Goal: Task Accomplishment & Management: Complete application form

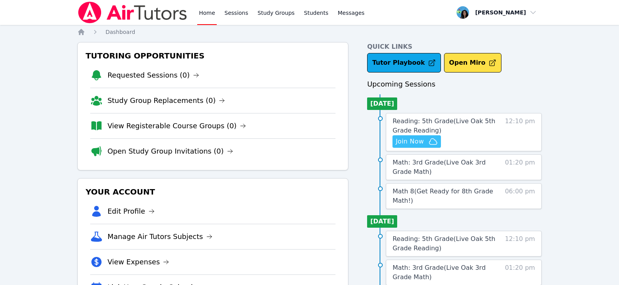
click at [424, 139] on span "Join Now" at bounding box center [417, 141] width 42 height 9
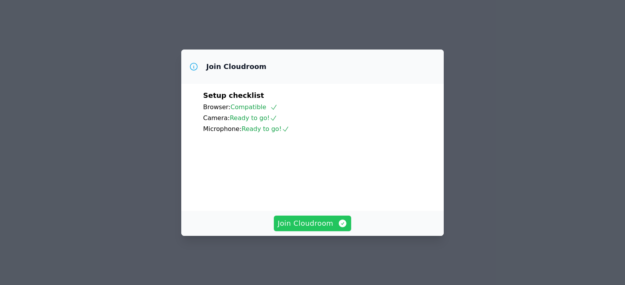
click at [305, 229] on span "Join Cloudroom" at bounding box center [313, 223] width 70 height 11
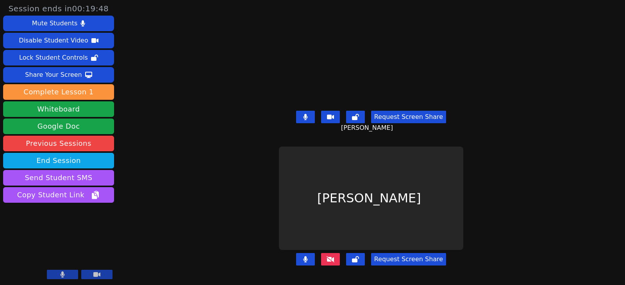
click at [336, 257] on button at bounding box center [330, 259] width 19 height 12
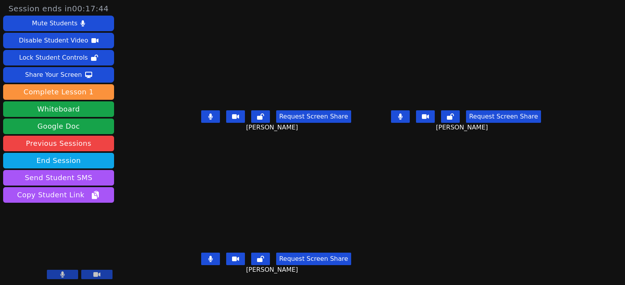
drag, startPoint x: 199, startPoint y: 120, endPoint x: 214, endPoint y: 121, distance: 14.5
click at [208, 120] on icon at bounding box center [210, 117] width 5 height 6
click at [402, 114] on icon at bounding box center [400, 117] width 4 height 6
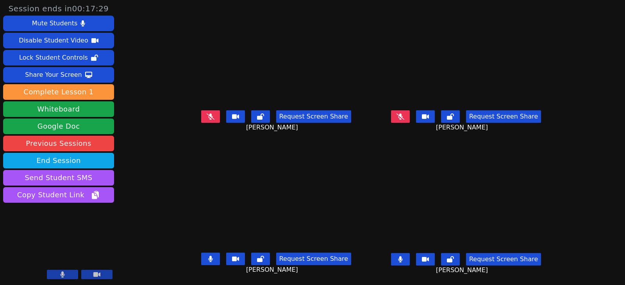
click at [403, 261] on icon at bounding box center [400, 260] width 5 height 6
click at [208, 260] on icon at bounding box center [210, 259] width 4 height 6
click at [410, 117] on button at bounding box center [400, 117] width 19 height 12
click at [384, 132] on div "Request Screen Share Aida Abdallah" at bounding box center [466, 122] width 184 height 31
click at [208, 257] on icon at bounding box center [210, 259] width 5 height 6
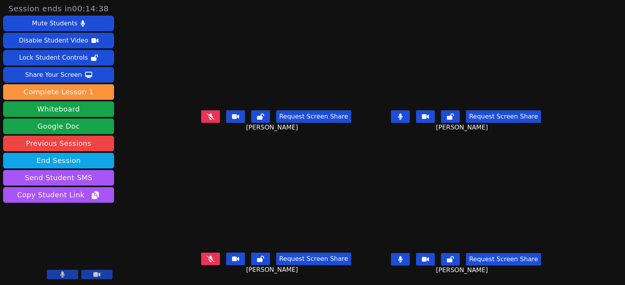
click at [402, 118] on icon at bounding box center [400, 117] width 4 height 6
click at [403, 118] on icon at bounding box center [400, 117] width 5 height 6
click at [207, 121] on button at bounding box center [210, 117] width 19 height 12
click at [208, 262] on button at bounding box center [210, 259] width 19 height 12
click at [208, 116] on icon at bounding box center [210, 117] width 5 height 6
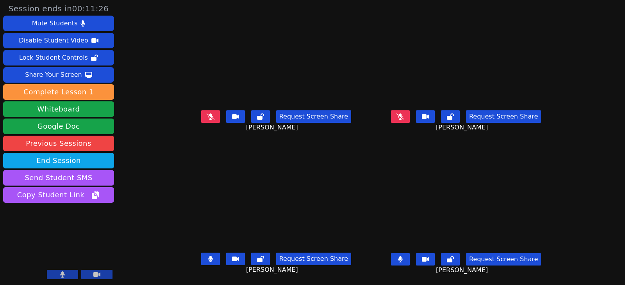
click at [204, 259] on button at bounding box center [210, 259] width 19 height 12
click at [207, 259] on icon at bounding box center [211, 259] width 8 height 6
click at [207, 114] on icon at bounding box center [211, 117] width 8 height 6
click at [206, 119] on button at bounding box center [210, 117] width 19 height 12
click at [208, 262] on icon at bounding box center [210, 259] width 5 height 6
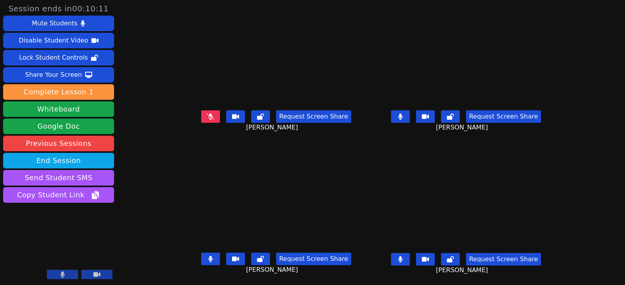
click at [410, 118] on button at bounding box center [400, 117] width 19 height 12
click at [404, 118] on icon at bounding box center [400, 117] width 8 height 6
click at [410, 118] on button at bounding box center [400, 117] width 19 height 12
click at [204, 254] on button at bounding box center [210, 259] width 19 height 12
click at [205, 116] on button at bounding box center [210, 117] width 19 height 12
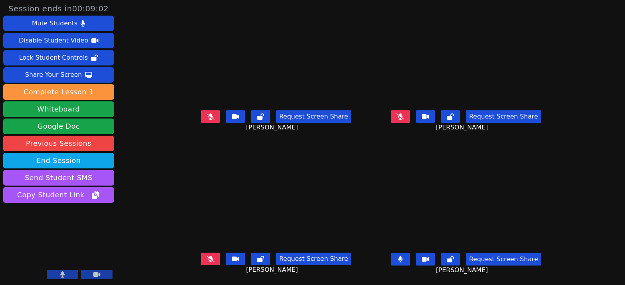
click at [410, 260] on button at bounding box center [400, 259] width 19 height 12
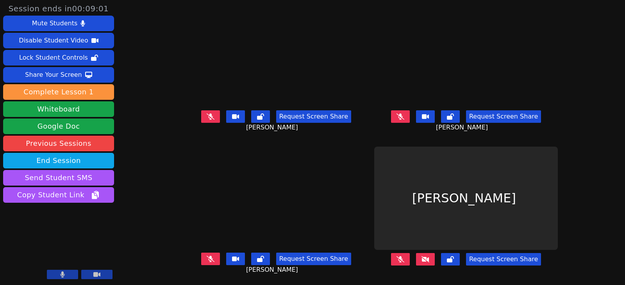
click at [429, 260] on icon at bounding box center [425, 259] width 8 height 6
click at [435, 264] on button at bounding box center [425, 259] width 19 height 12
click at [450, 271] on div "Request Screen Share" at bounding box center [466, 265] width 184 height 31
drag, startPoint x: 372, startPoint y: 255, endPoint x: 387, endPoint y: 262, distance: 16.5
click at [374, 255] on div "Request Screen Share" at bounding box center [466, 265] width 184 height 31
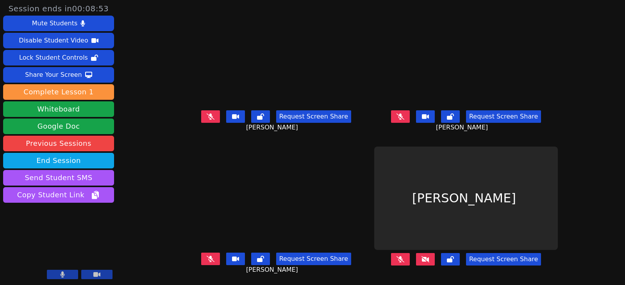
click at [429, 261] on icon at bounding box center [425, 259] width 8 height 6
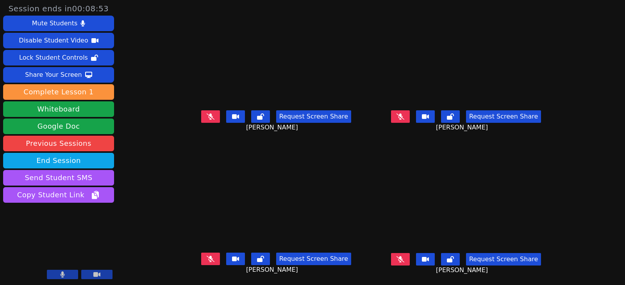
click at [451, 273] on span "[PERSON_NAME]" at bounding box center [463, 270] width 54 height 9
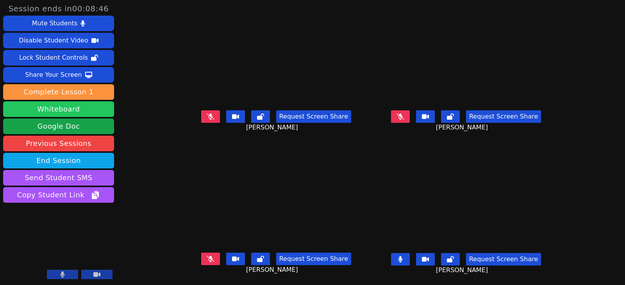
click at [21, 112] on button "Whiteboard" at bounding box center [58, 110] width 111 height 16
drag, startPoint x: 411, startPoint y: 252, endPoint x: 178, endPoint y: 201, distance: 238.7
click at [403, 257] on icon at bounding box center [400, 260] width 5 height 6
click at [54, 114] on button "Whiteboard" at bounding box center [58, 110] width 111 height 16
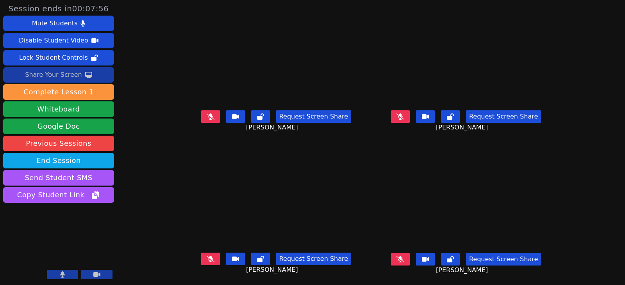
click at [54, 73] on div "Share Your Screen" at bounding box center [53, 75] width 57 height 12
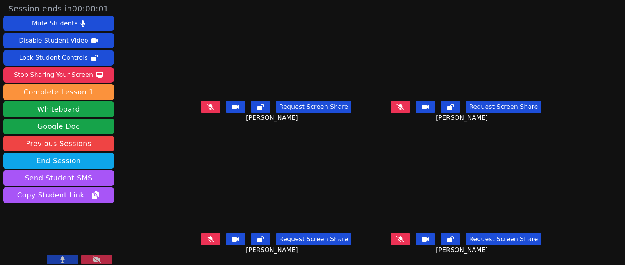
drag, startPoint x: 72, startPoint y: 75, endPoint x: 289, endPoint y: 111, distance: 220.5
click at [72, 75] on div "Stop Sharing Your Screen" at bounding box center [53, 75] width 79 height 12
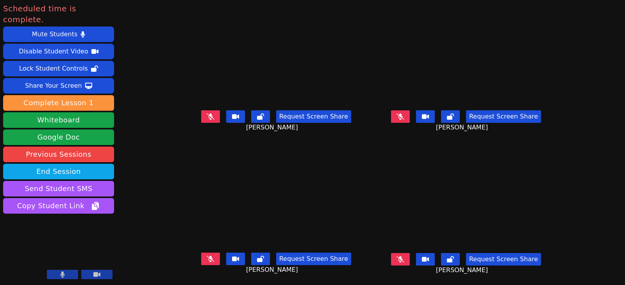
click at [201, 114] on button at bounding box center [210, 117] width 19 height 12
click at [207, 257] on icon at bounding box center [211, 259] width 8 height 6
click at [404, 114] on icon at bounding box center [400, 117] width 8 height 6
click at [404, 257] on icon at bounding box center [400, 260] width 8 height 6
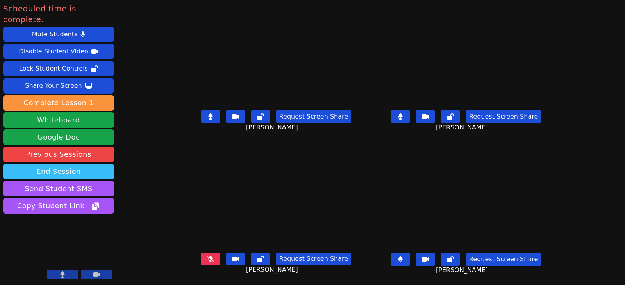
click at [98, 164] on button "End Session" at bounding box center [58, 172] width 111 height 16
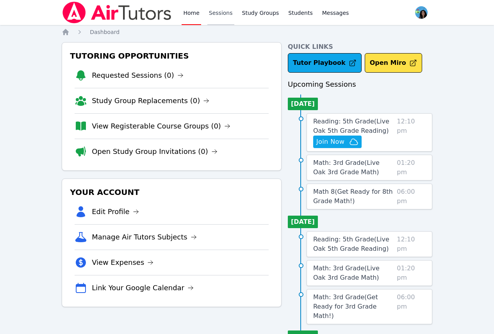
click at [220, 12] on link "Sessions" at bounding box center [220, 12] width 27 height 25
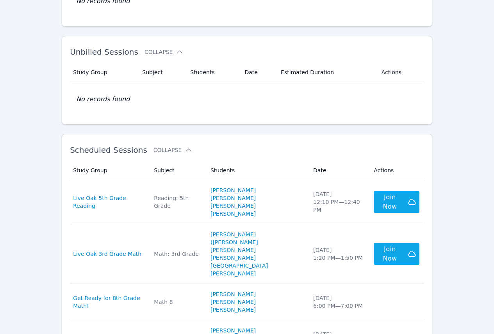
scroll to position [117, 0]
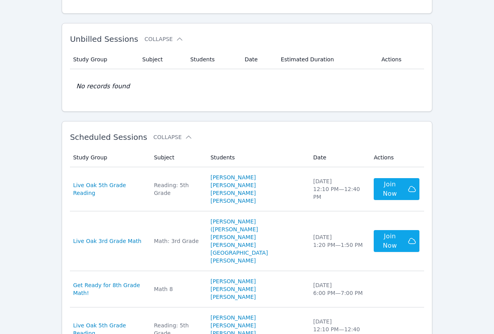
click at [37, 17] on div "Home Sessions Study Groups Students Messages Open user menu Maya Habou-Klimczak…" at bounding box center [247, 286] width 494 height 806
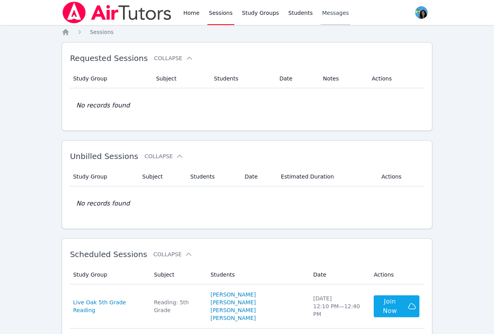
click at [321, 9] on link "Messages" at bounding box center [336, 12] width 30 height 25
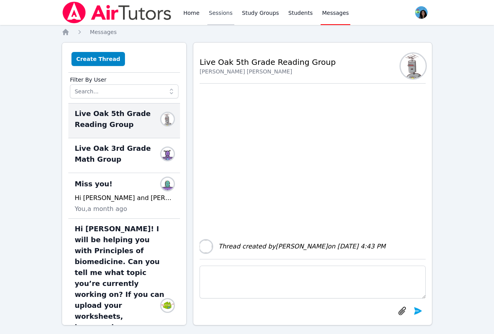
click at [219, 7] on link "Sessions" at bounding box center [220, 12] width 27 height 25
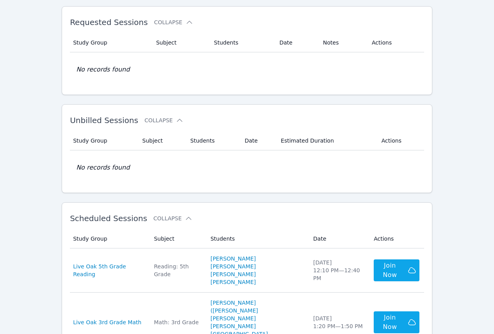
scroll to position [78, 0]
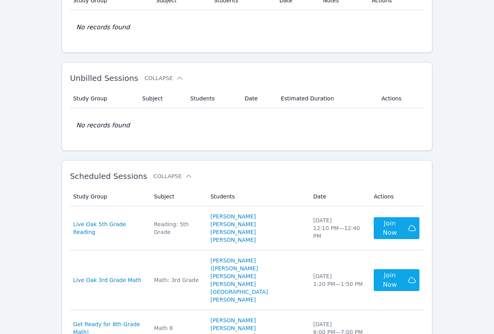
click at [474, 143] on div "Home Sessions Study Groups Students Messages Open user menu Maya Habou-Klimczak…" at bounding box center [247, 325] width 494 height 806
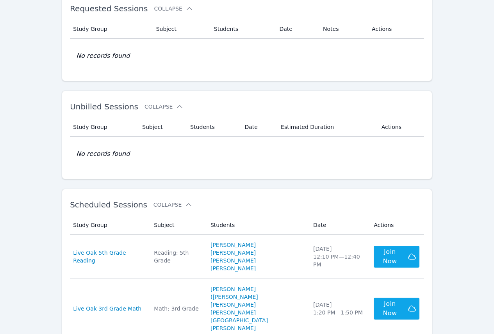
scroll to position [117, 0]
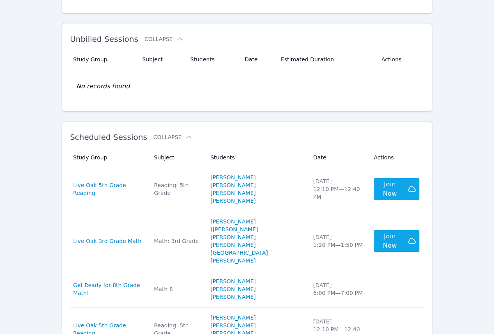
drag, startPoint x: 27, startPoint y: 55, endPoint x: 112, endPoint y: 5, distance: 98.4
click at [28, 55] on div "Home Sessions Study Groups Students Messages Open user menu Maya Habou-Klimczak…" at bounding box center [247, 286] width 494 height 806
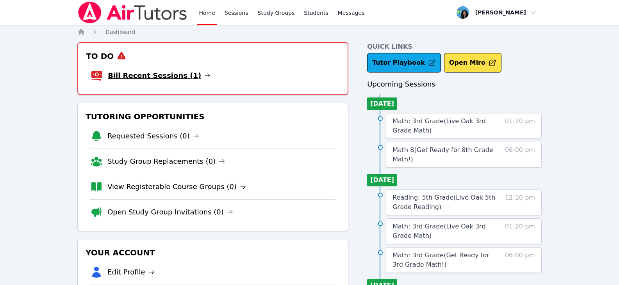
click at [177, 78] on link "Bill Recent Sessions (1)" at bounding box center [159, 75] width 103 height 11
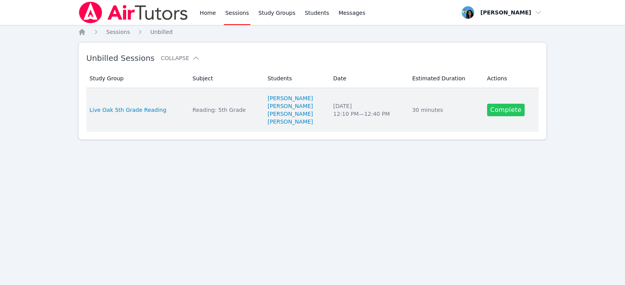
click at [503, 111] on link "Complete" at bounding box center [505, 110] width 37 height 12
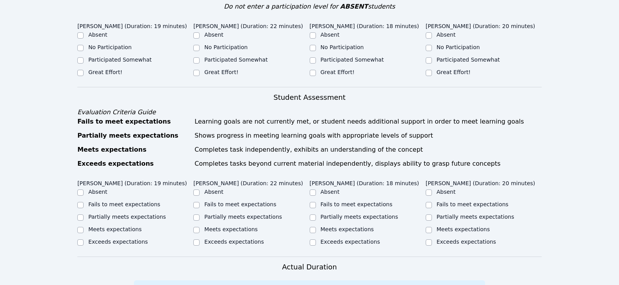
scroll to position [195, 0]
click at [88, 69] on label "Great Effort!" at bounding box center [105, 72] width 34 height 6
click at [84, 70] on input "Great Effort!" at bounding box center [80, 73] width 6 height 6
checkbox input "true"
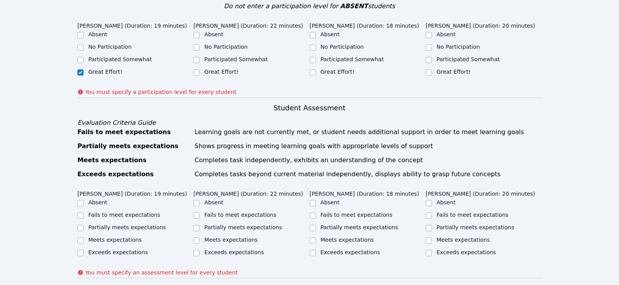
click at [213, 69] on label "Great Effort!" at bounding box center [221, 72] width 34 height 6
click at [200, 70] on input "Great Effort!" at bounding box center [196, 73] width 6 height 6
checkbox input "true"
click at [325, 69] on label "Great Effort!" at bounding box center [338, 72] width 34 height 6
click at [316, 70] on input "Great Effort!" at bounding box center [313, 73] width 6 height 6
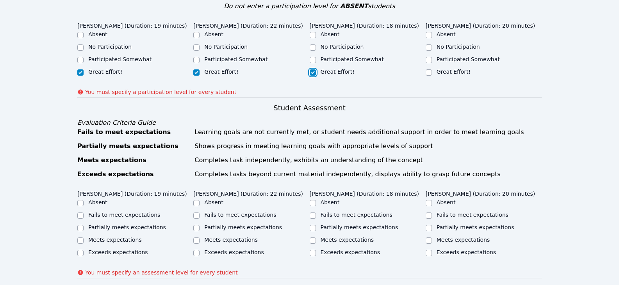
checkbox input "true"
click at [439, 69] on label "Great Effort!" at bounding box center [454, 72] width 34 height 6
click at [432, 70] on input "Great Effort!" at bounding box center [429, 73] width 6 height 6
checkbox input "true"
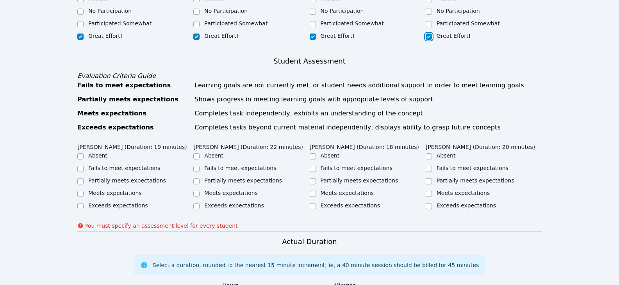
scroll to position [312, 0]
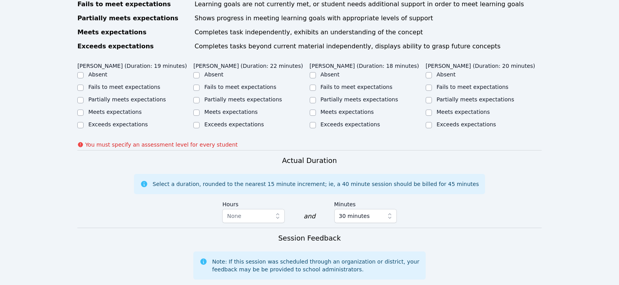
click at [121, 109] on label "Meets expectations" at bounding box center [115, 112] width 54 height 6
click at [84, 110] on input "Meets expectations" at bounding box center [80, 113] width 6 height 6
checkbox input "true"
click at [224, 109] on label "Meets expectations" at bounding box center [231, 112] width 54 height 6
click at [200, 110] on input "Meets expectations" at bounding box center [196, 113] width 6 height 6
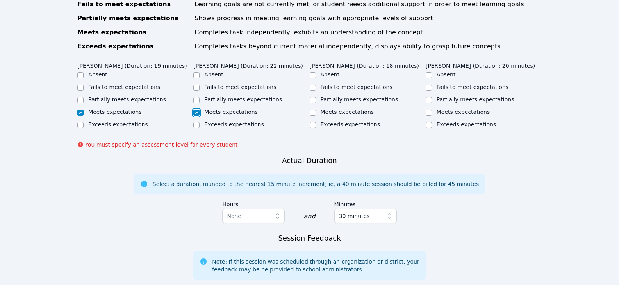
checkbox input "true"
click at [340, 109] on label "Meets expectations" at bounding box center [348, 112] width 54 height 6
click at [316, 110] on input "Meets expectations" at bounding box center [313, 113] width 6 height 6
checkbox input "true"
click at [444, 110] on ul "Absent Fails to meet expectations Partially meets expectations Meets expectatio…" at bounding box center [484, 100] width 116 height 59
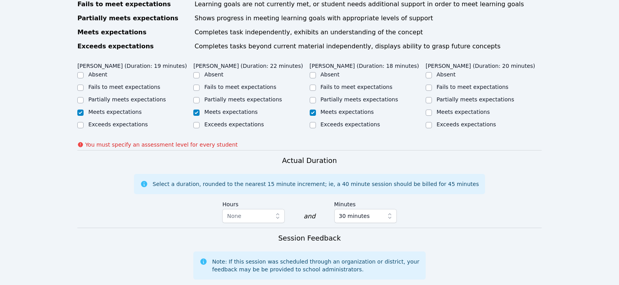
click at [446, 109] on label "Meets expectations" at bounding box center [464, 112] width 54 height 6
click at [432, 110] on input "Meets expectations" at bounding box center [429, 113] width 6 height 6
checkbox input "true"
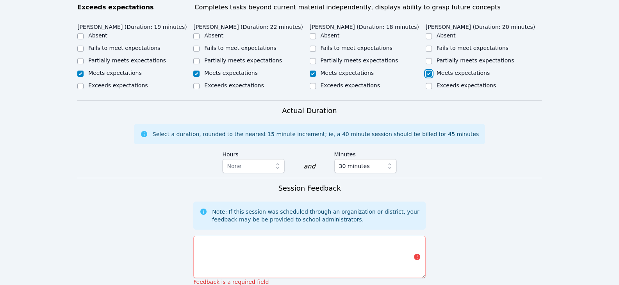
scroll to position [430, 0]
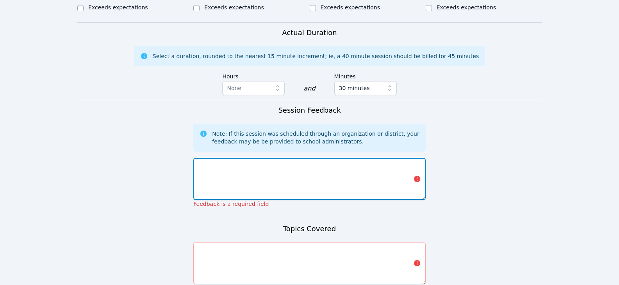
click at [304, 158] on textarea at bounding box center [309, 179] width 232 height 42
type textarea "S"
type textarea "a"
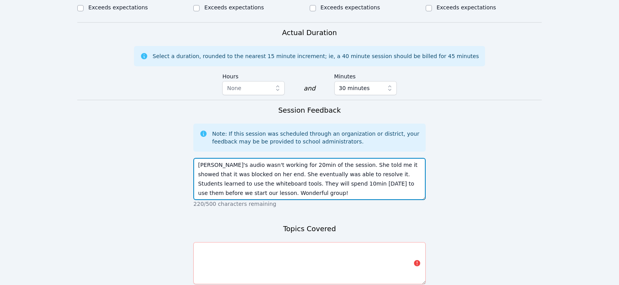
type textarea "[PERSON_NAME]'s audio wasn't working for 20min of the session. She told me it s…"
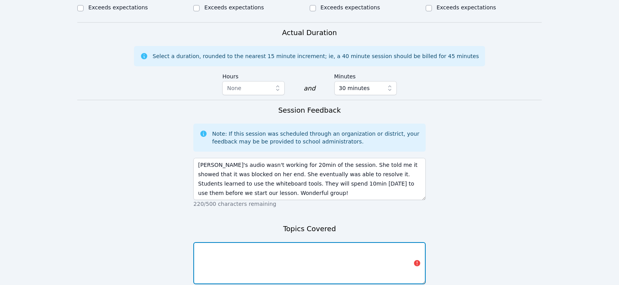
click at [256, 255] on textarea at bounding box center [309, 264] width 232 height 42
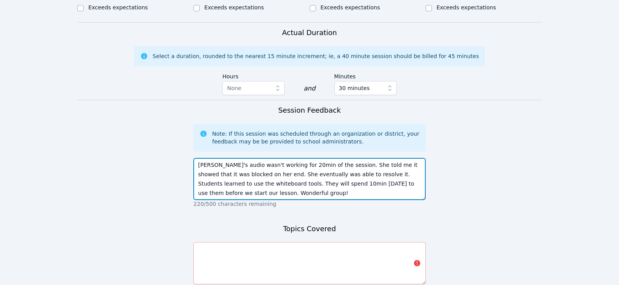
click at [368, 189] on textarea "[PERSON_NAME]'s audio wasn't working for 20min of the session. She told me it s…" at bounding box center [309, 179] width 232 height 42
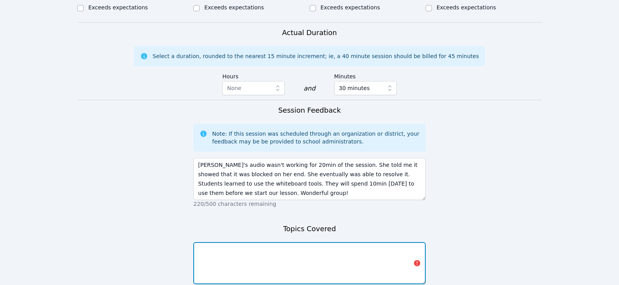
click at [344, 255] on textarea at bounding box center [309, 264] width 232 height 42
type textarea "whiteboard tools, 1st session"
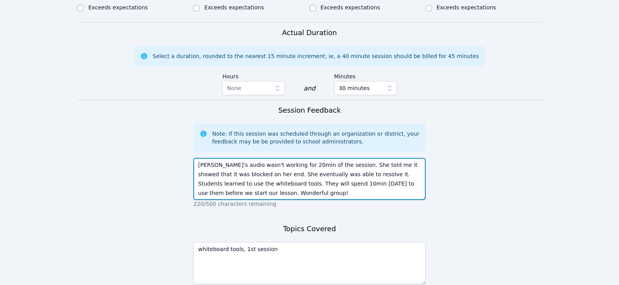
click at [230, 167] on textarea "[PERSON_NAME]'s audio wasn't working for 20min of the session. She told me it s…" at bounding box center [309, 179] width 232 height 42
click at [199, 159] on textarea "[PERSON_NAME]'s audio wasn't working for 20min of the session. She told me it s…" at bounding box center [309, 179] width 232 height 42
click at [199, 159] on textarea "Student's arrived about 10min late [PERSON_NAME]'s audio wasn't working for 20m…" at bounding box center [309, 179] width 232 height 42
click at [308, 158] on textarea "1st session-student's arrived about 10min late [PERSON_NAME]'s audio wasn't wor…" at bounding box center [309, 179] width 232 height 42
drag, startPoint x: 388, startPoint y: 157, endPoint x: 393, endPoint y: 157, distance: 5.5
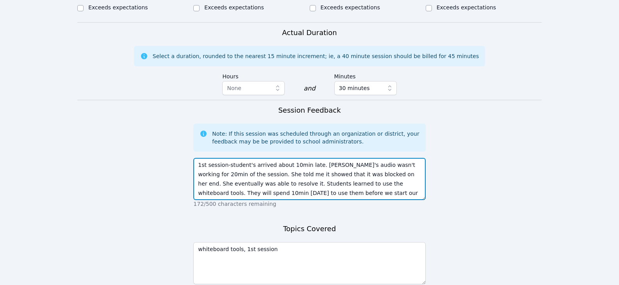
click at [393, 158] on textarea "1st session-student's arrived about 10min late. [PERSON_NAME]'s audio wasn't wo…" at bounding box center [309, 179] width 232 height 42
type textarea "1st session-student's arrived about 10min late. [PERSON_NAME]'s audio wasn't wo…"
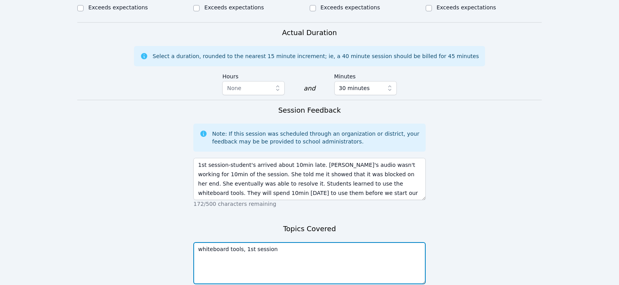
click at [273, 255] on textarea "whiteboard tools, 1st session" at bounding box center [309, 264] width 232 height 42
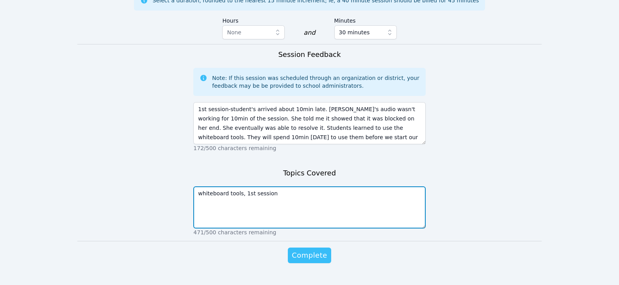
scroll to position [492, 0]
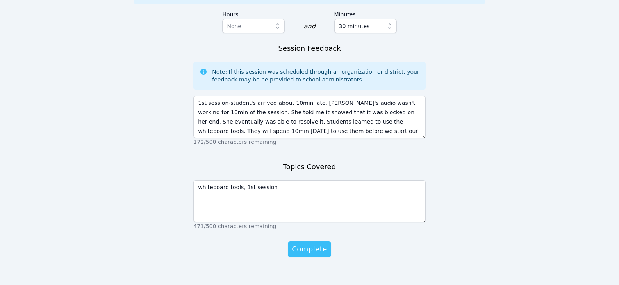
click at [314, 244] on span "Complete" at bounding box center [309, 249] width 35 height 11
